Goal: Book appointment/travel/reservation

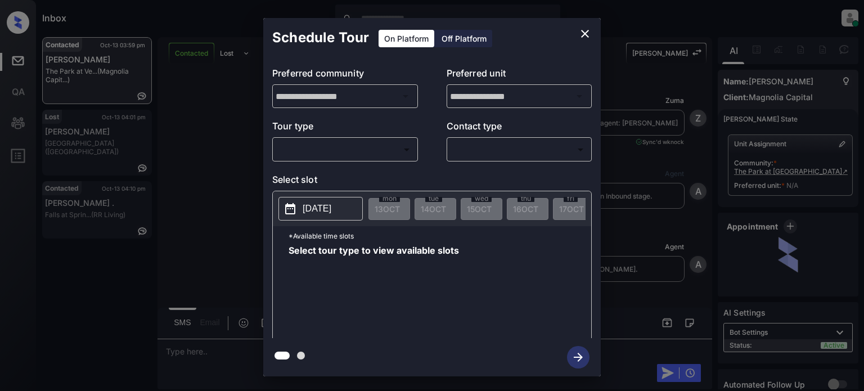
scroll to position [2235, 0]
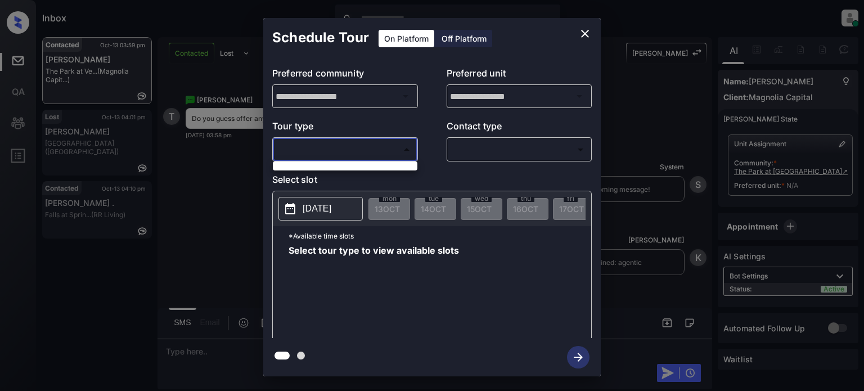
drag, startPoint x: 396, startPoint y: 145, endPoint x: 394, endPoint y: 155, distance: 10.4
click at [396, 145] on body "Inbox Juan Carlos Manantan Online Set yourself offline Set yourself on break Pr…" at bounding box center [432, 195] width 864 height 391
click at [589, 33] on div at bounding box center [432, 195] width 864 height 391
click at [593, 35] on button "close" at bounding box center [585, 34] width 23 height 23
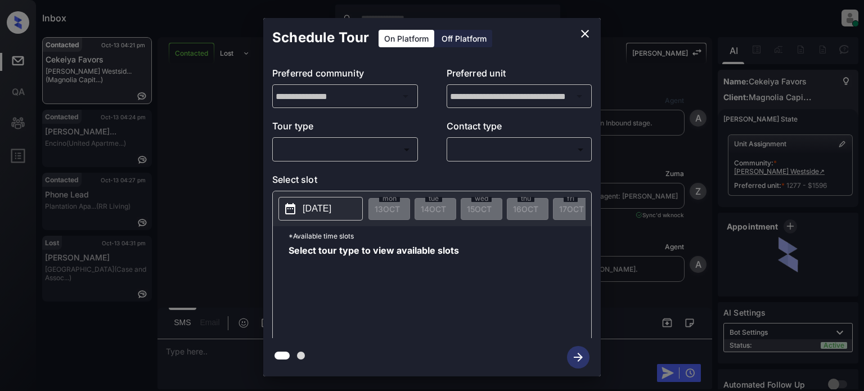
click at [336, 149] on body "Inbox Juan Carlos Manantan Online Set yourself offline Set yourself on break Pr…" at bounding box center [432, 195] width 864 height 391
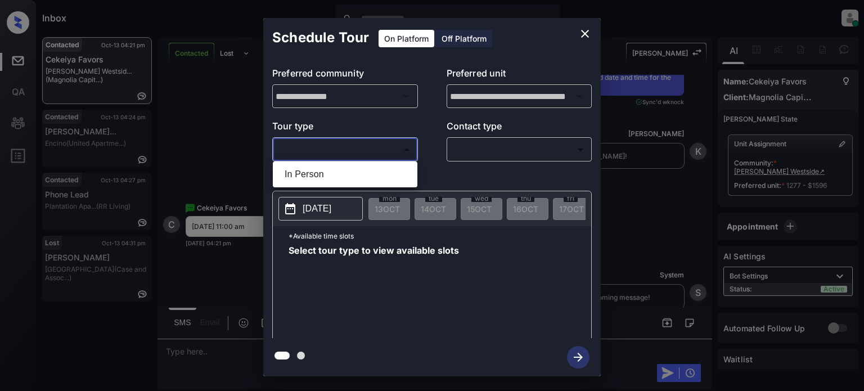
click at [326, 175] on li "In Person" at bounding box center [345, 174] width 139 height 20
type input "********"
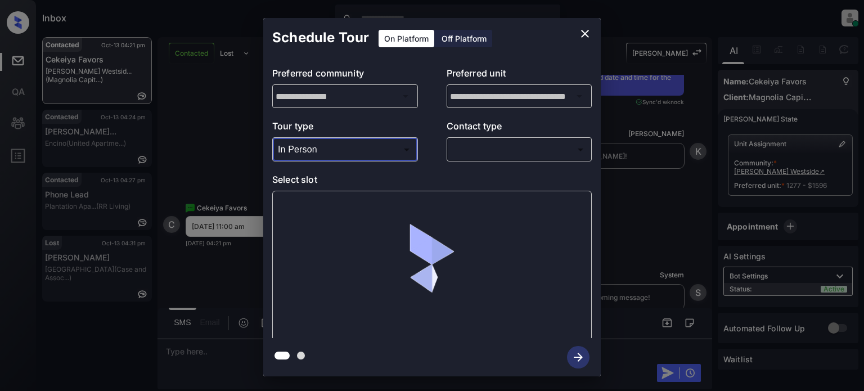
click at [475, 149] on body "Inbox Juan Carlos Manantan Online Set yourself offline Set yourself on break Pr…" at bounding box center [432, 195] width 864 height 391
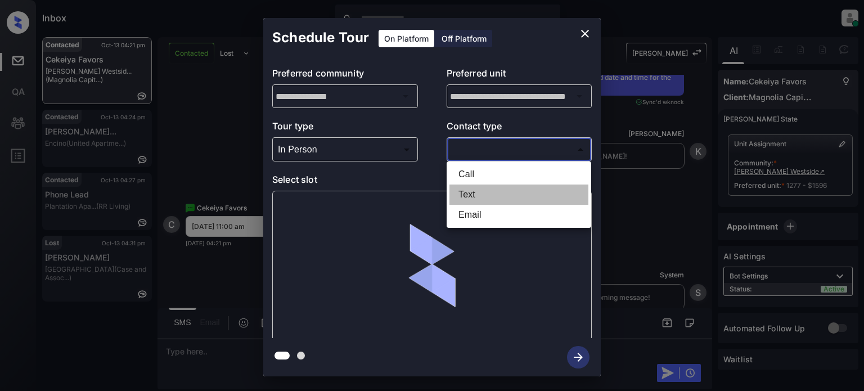
click at [483, 191] on li "Text" at bounding box center [519, 195] width 139 height 20
type input "****"
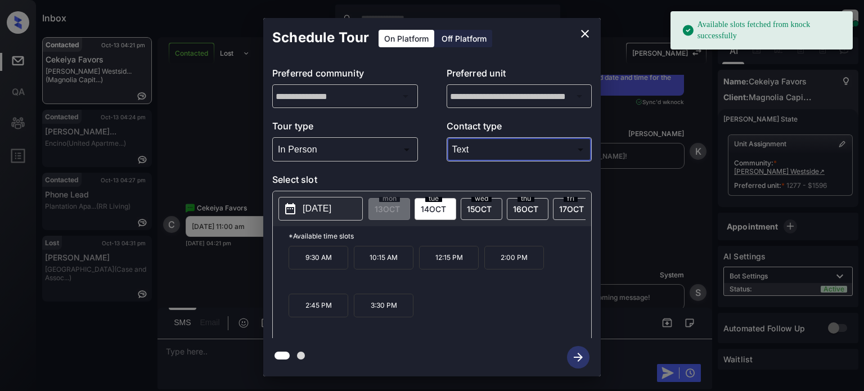
click at [556, 207] on div "fri 17 OCT" at bounding box center [574, 209] width 42 height 22
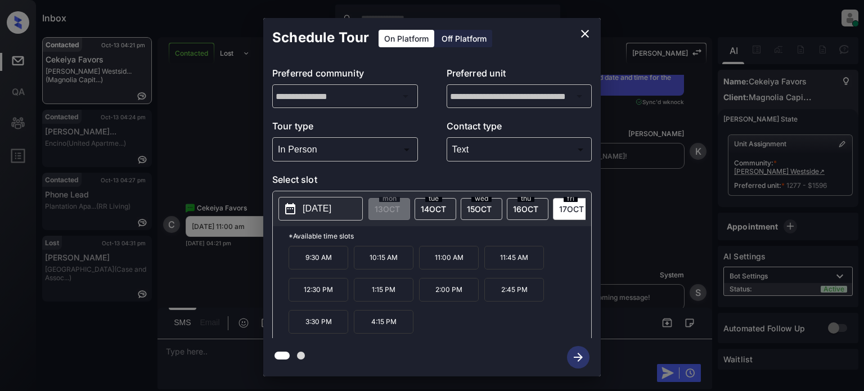
click at [455, 268] on p "11:00 AM" at bounding box center [449, 258] width 60 height 24
click at [585, 355] on icon "button" at bounding box center [578, 357] width 23 height 23
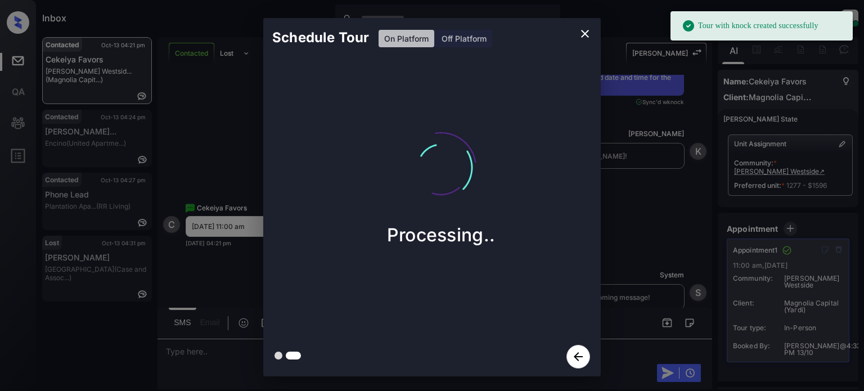
click at [585, 33] on icon "close" at bounding box center [585, 34] width 8 height 8
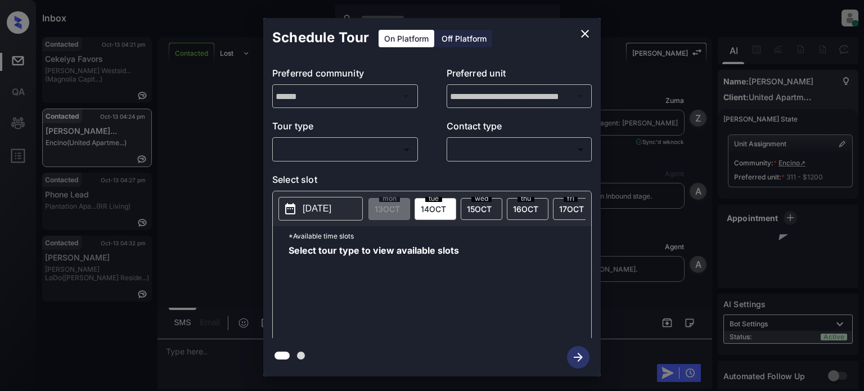
scroll to position [360, 0]
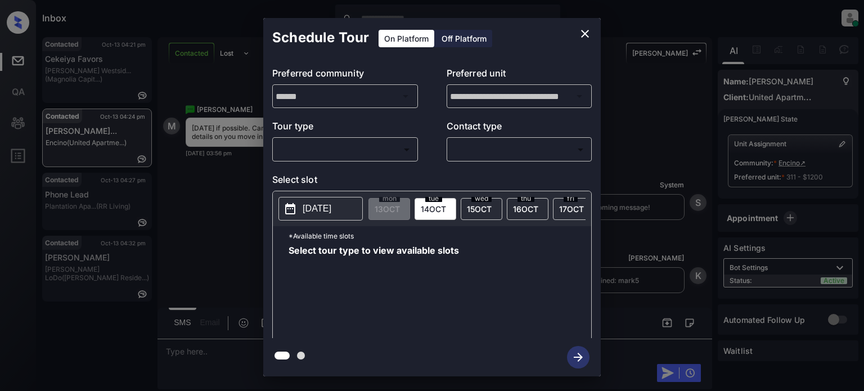
click at [376, 152] on body "Inbox Juan Carlos Manantan Online Set yourself offline Set yourself on break Pr…" at bounding box center [432, 195] width 864 height 391
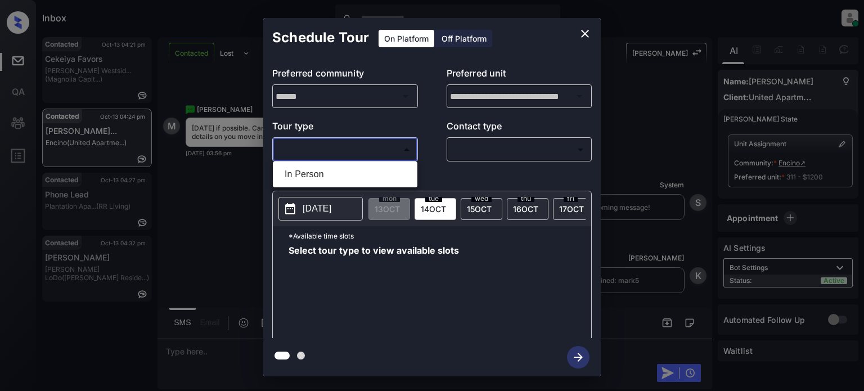
click at [343, 170] on li "In Person" at bounding box center [345, 174] width 139 height 20
type input "********"
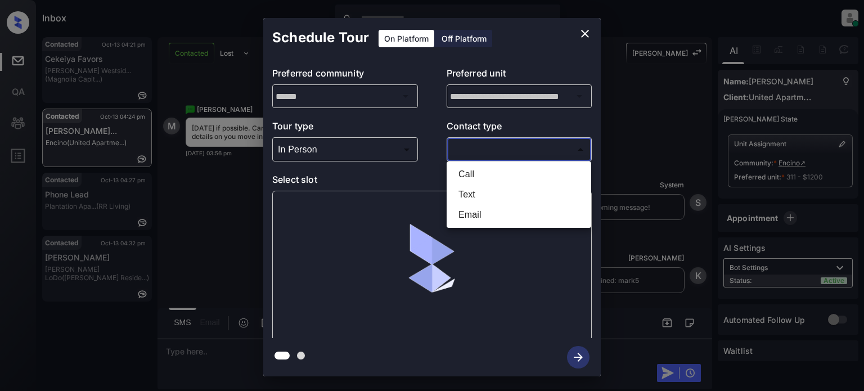
click at [504, 152] on body "Inbox Juan Carlos Manantan Online Set yourself offline Set yourself on break Pr…" at bounding box center [432, 195] width 864 height 391
click at [488, 191] on li "Text" at bounding box center [519, 195] width 139 height 20
type input "****"
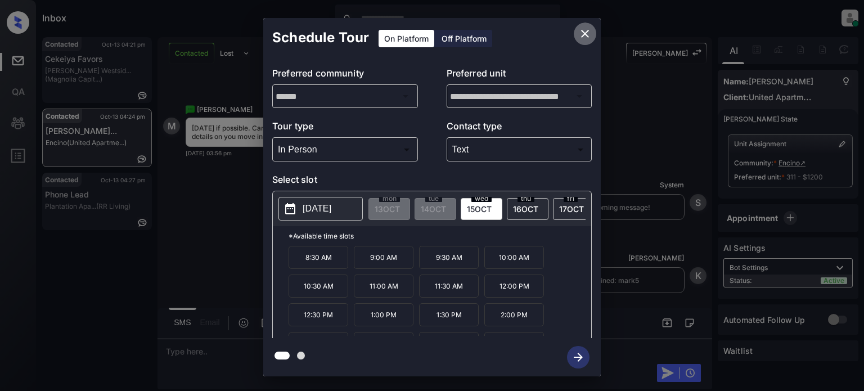
click at [585, 29] on icon "close" at bounding box center [585, 34] width 14 height 14
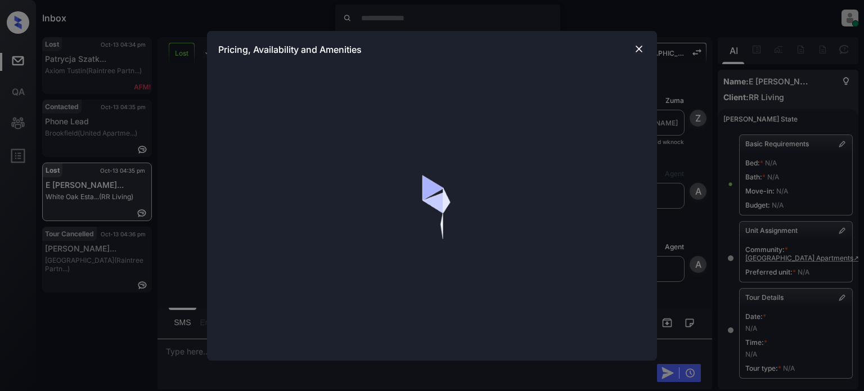
scroll to position [3724, 0]
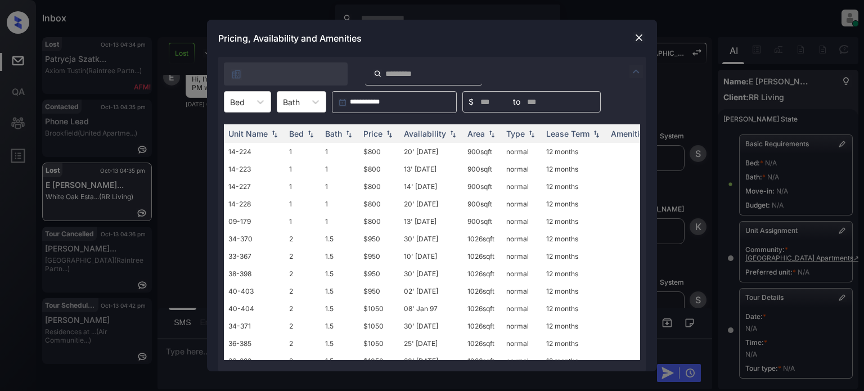
click at [274, 98] on div "**********" at bounding box center [432, 102] width 428 height 22
click at [257, 107] on icon at bounding box center [260, 101] width 11 height 11
click at [241, 151] on div "2" at bounding box center [247, 150] width 47 height 20
click at [382, 134] on div "Price" at bounding box center [372, 134] width 19 height 10
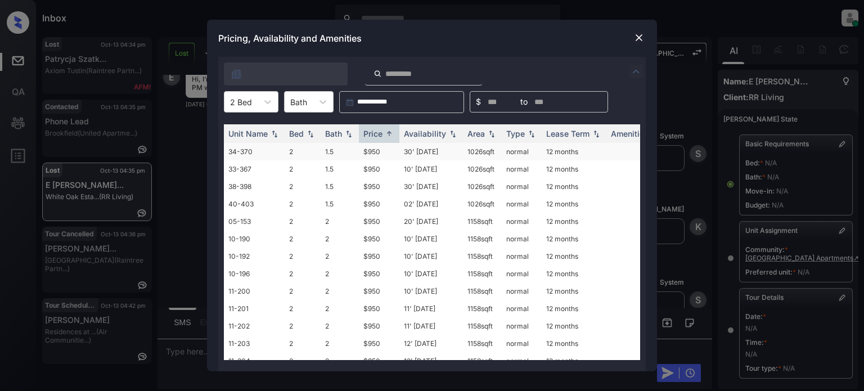
click at [432, 152] on td "30' Apr 25" at bounding box center [432, 151] width 64 height 17
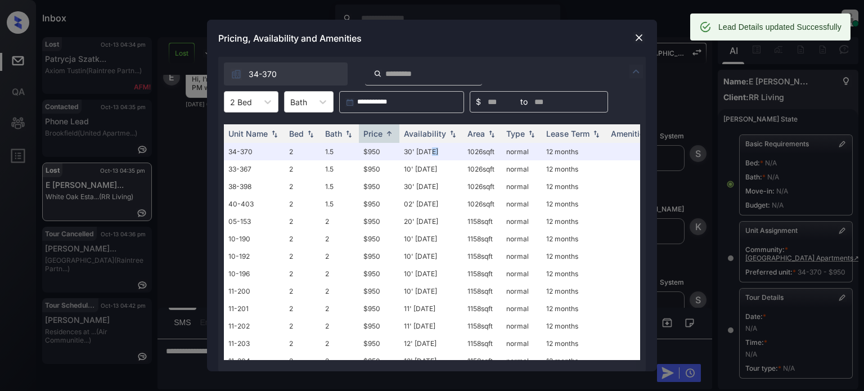
click at [638, 34] on img at bounding box center [639, 37] width 11 height 11
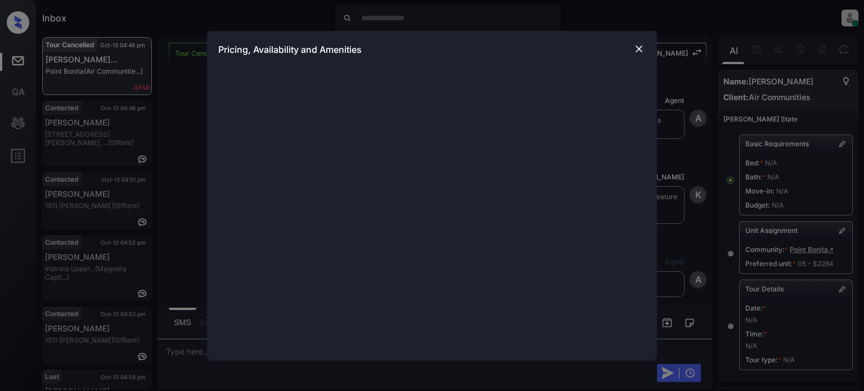
scroll to position [3313, 0]
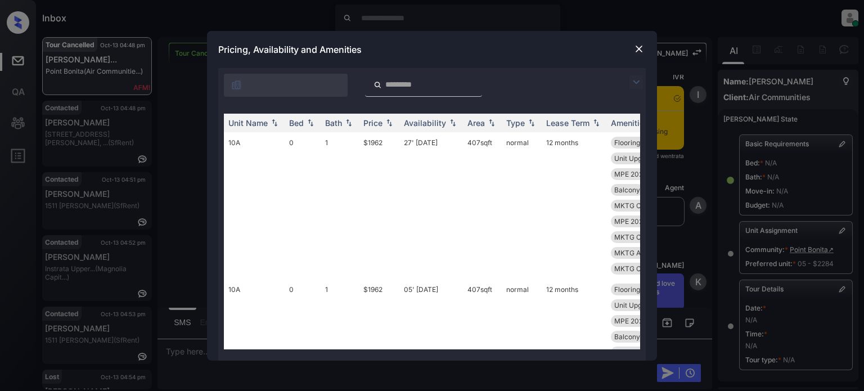
click at [634, 82] on img at bounding box center [637, 82] width 14 height 14
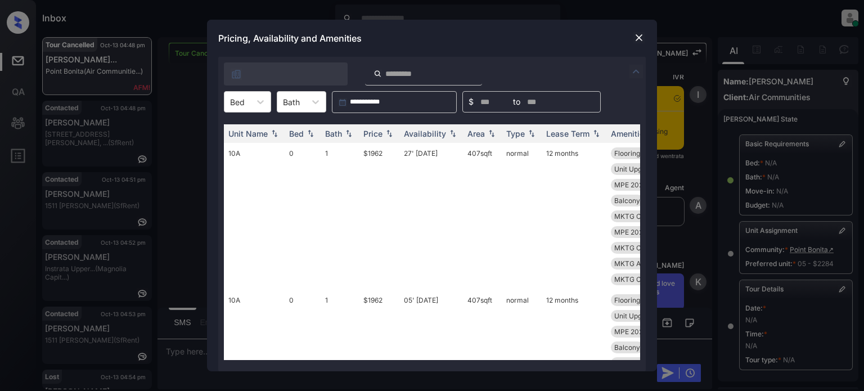
click at [264, 84] on div at bounding box center [286, 73] width 124 height 23
click at [263, 102] on icon at bounding box center [260, 101] width 11 height 11
click at [241, 148] on div "1" at bounding box center [247, 150] width 47 height 20
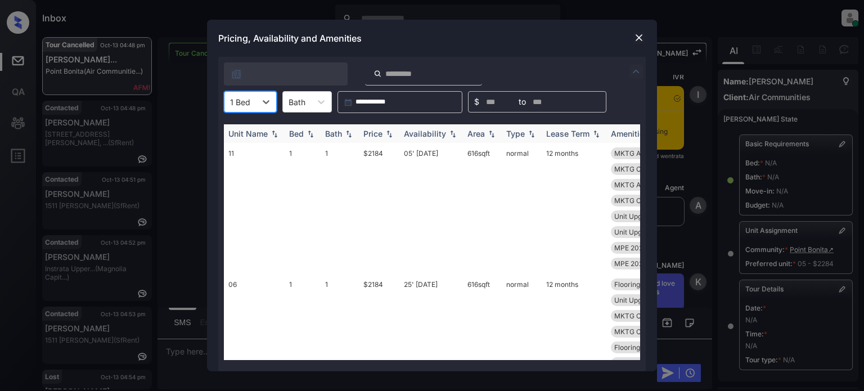
click at [378, 136] on div "Price" at bounding box center [372, 134] width 19 height 10
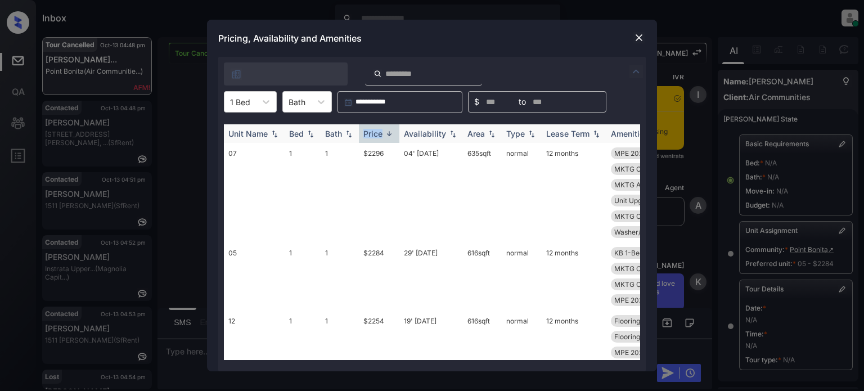
click at [378, 136] on div "Price" at bounding box center [372, 134] width 19 height 10
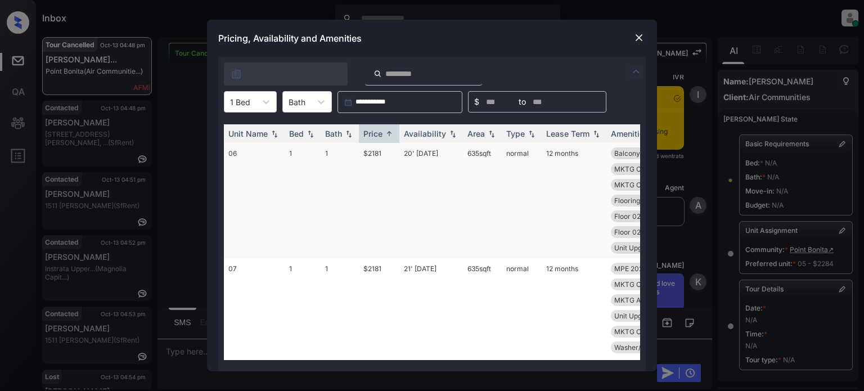
click at [425, 156] on td "20' [DATE]" at bounding box center [432, 200] width 64 height 115
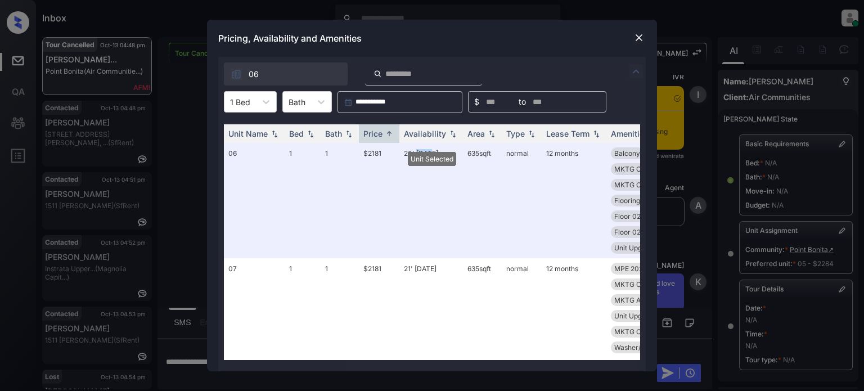
click at [638, 33] on img at bounding box center [639, 37] width 11 height 11
